Goal: Transaction & Acquisition: Purchase product/service

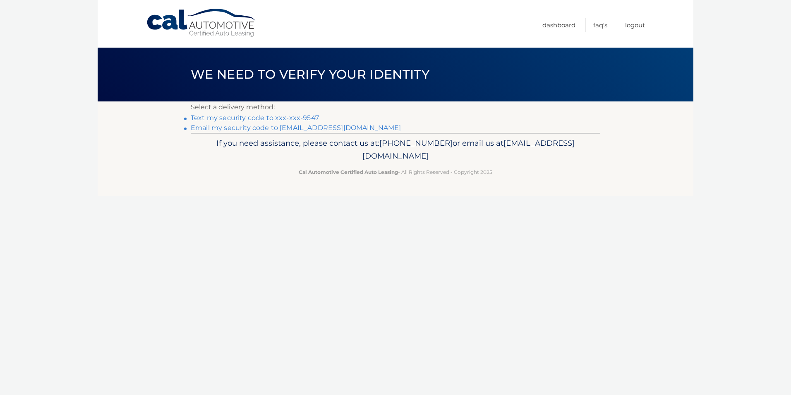
click at [230, 117] on link "Text my security code to xxx-xxx-9547" at bounding box center [255, 118] width 128 height 8
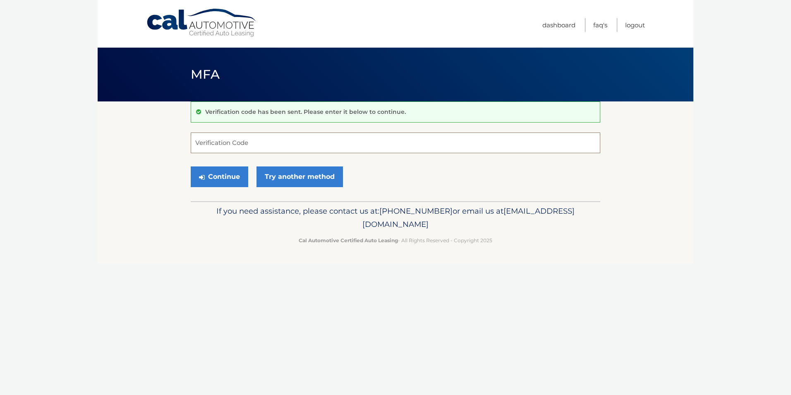
click at [211, 141] on input "Verification Code" at bounding box center [396, 142] width 410 height 21
type input "840022"
click at [224, 175] on button "Continue" at bounding box center [220, 176] width 58 height 21
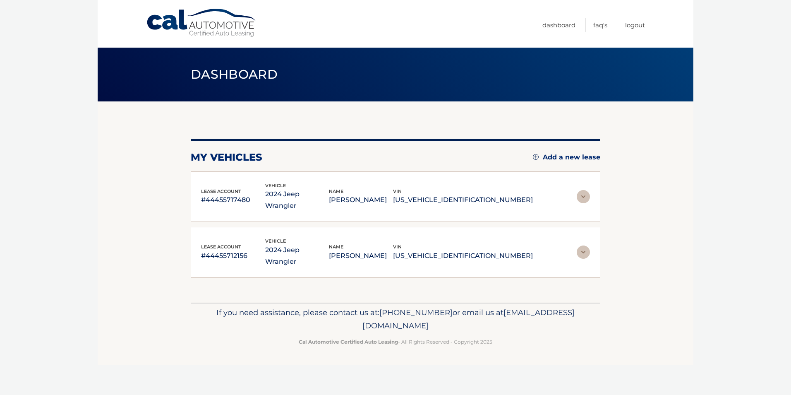
click at [583, 193] on img at bounding box center [583, 196] width 13 height 13
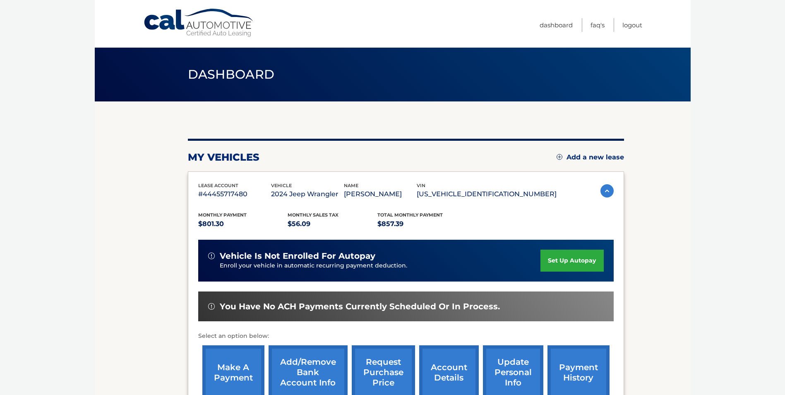
click at [235, 373] on link "make a payment" at bounding box center [233, 372] width 62 height 54
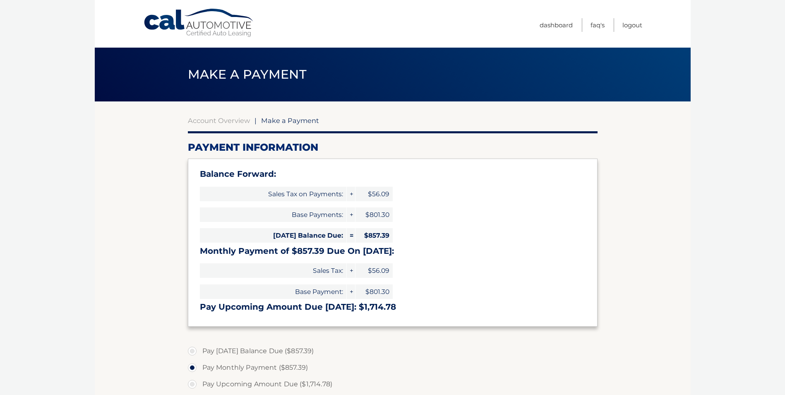
select select "OGY3MGVkNTItZDZiYy00ZjllLTkxZGEtZmU1ZGI3Y2U3YjE1"
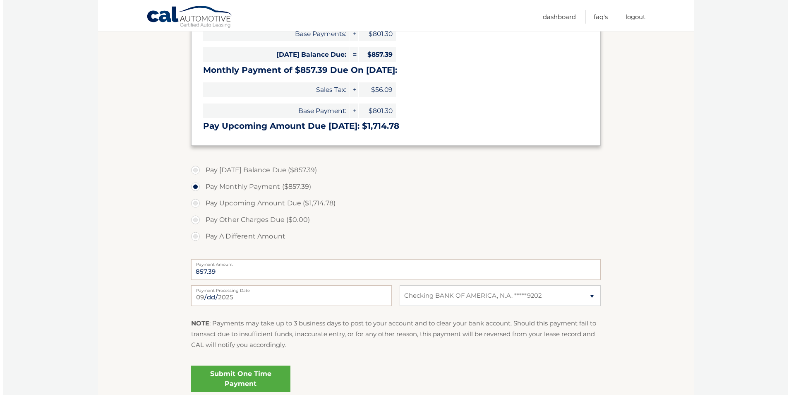
scroll to position [193, 0]
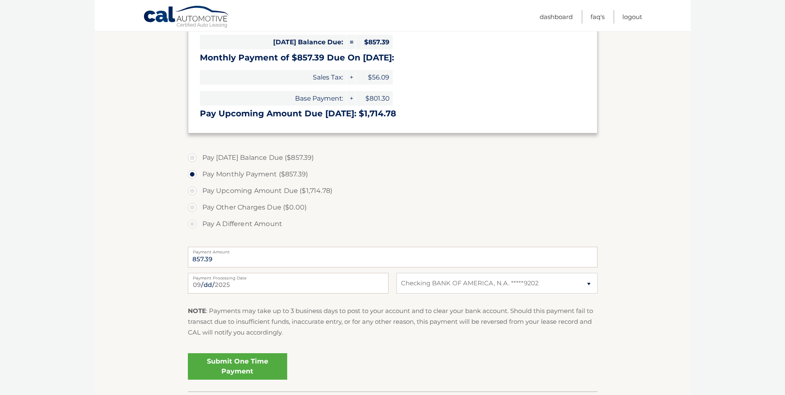
click at [225, 371] on link "Submit One Time Payment" at bounding box center [237, 366] width 99 height 26
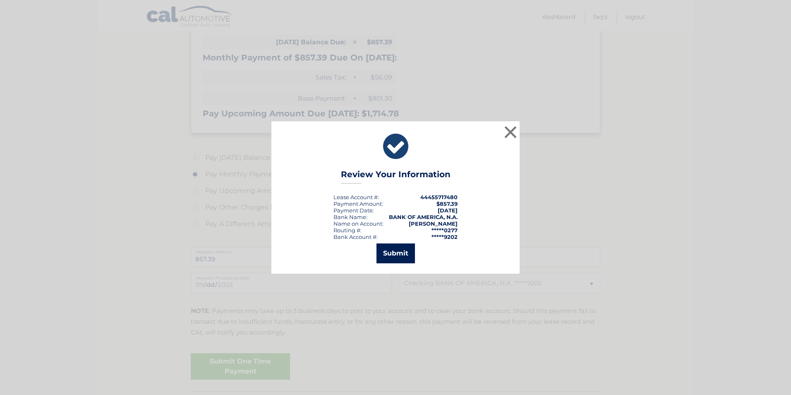
click at [394, 254] on button "Submit" at bounding box center [396, 253] width 38 height 20
